Goal: Answer question/provide support: Share knowledge or assist other users

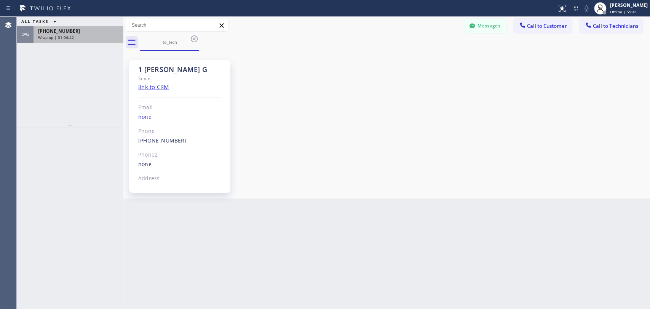
click at [93, 40] on div "+18183025971 Wrap up | 01:04:42" at bounding box center [77, 34] width 87 height 17
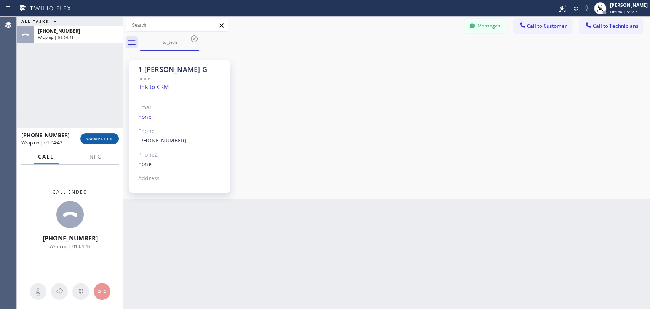
click at [103, 138] on span "COMPLETE" at bounding box center [99, 138] width 26 height 5
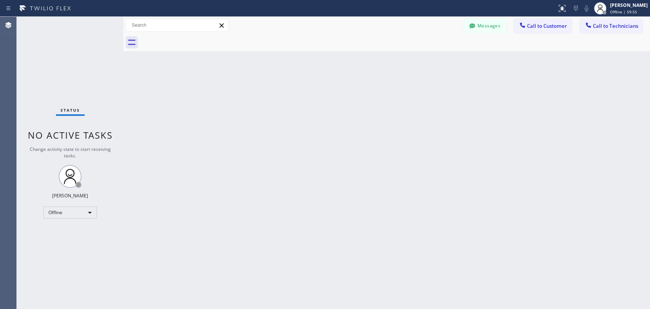
click at [551, 146] on div "Back to Dashboard Change Sender ID Customers Technicians DD Damian Dambra 09/19…" at bounding box center [386, 163] width 527 height 292
click at [67, 211] on div "Offline" at bounding box center [69, 212] width 53 height 12
click at [78, 232] on li "Available" at bounding box center [70, 231] width 52 height 9
click at [608, 29] on span "Call to Technicians" at bounding box center [615, 25] width 45 height 7
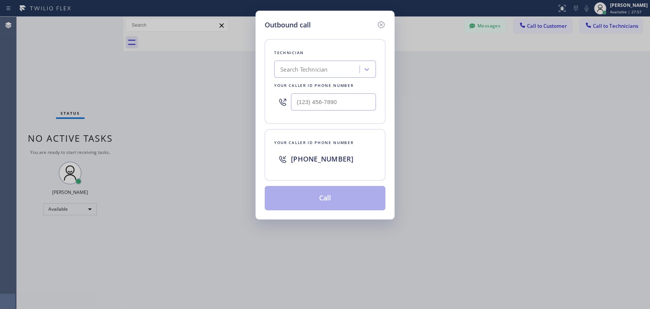
click at [304, 70] on div "Search Technician" at bounding box center [303, 69] width 47 height 9
type input "denis"
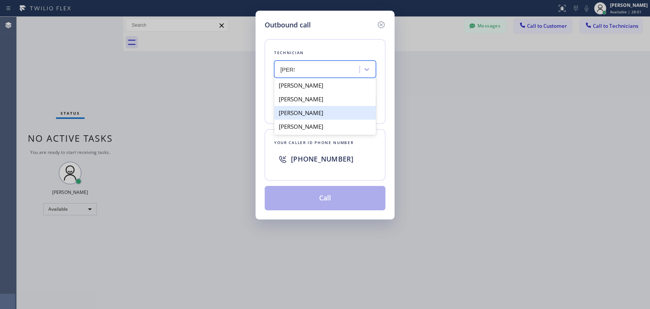
click at [330, 114] on div "Denis Nikolayevich Bolshunov" at bounding box center [325, 113] width 102 height 14
type input "(949) 394-0845"
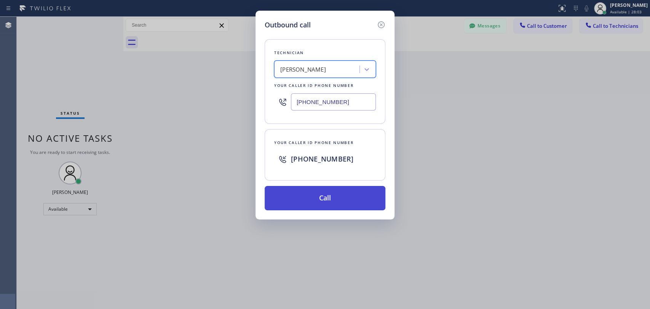
click at [330, 200] on button "Call" at bounding box center [325, 198] width 121 height 24
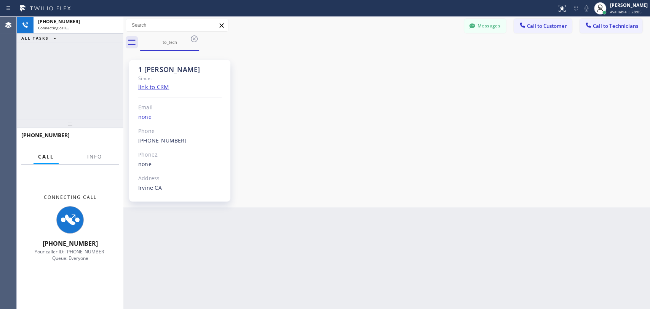
scroll to position [4088, 0]
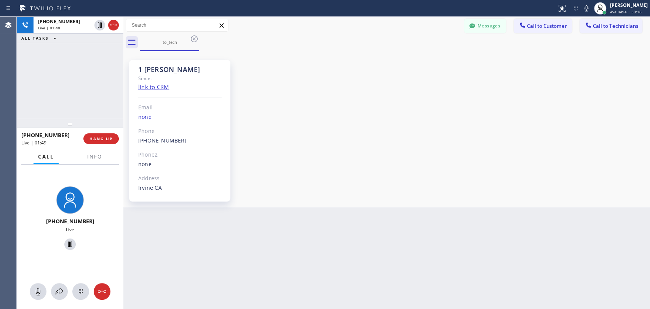
click at [30, 101] on div "+19493940845 Live | 01:48 ALL TASKS ALL TASKS ACTIVE TASKS TASKS IN WRAP UP" at bounding box center [70, 68] width 107 height 102
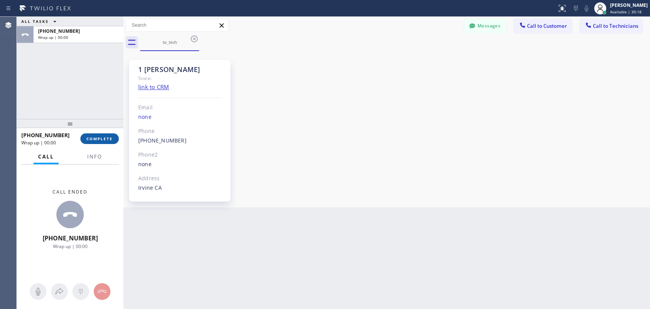
click at [104, 139] on span "COMPLETE" at bounding box center [99, 138] width 26 height 5
